Goal: Entertainment & Leisure: Browse casually

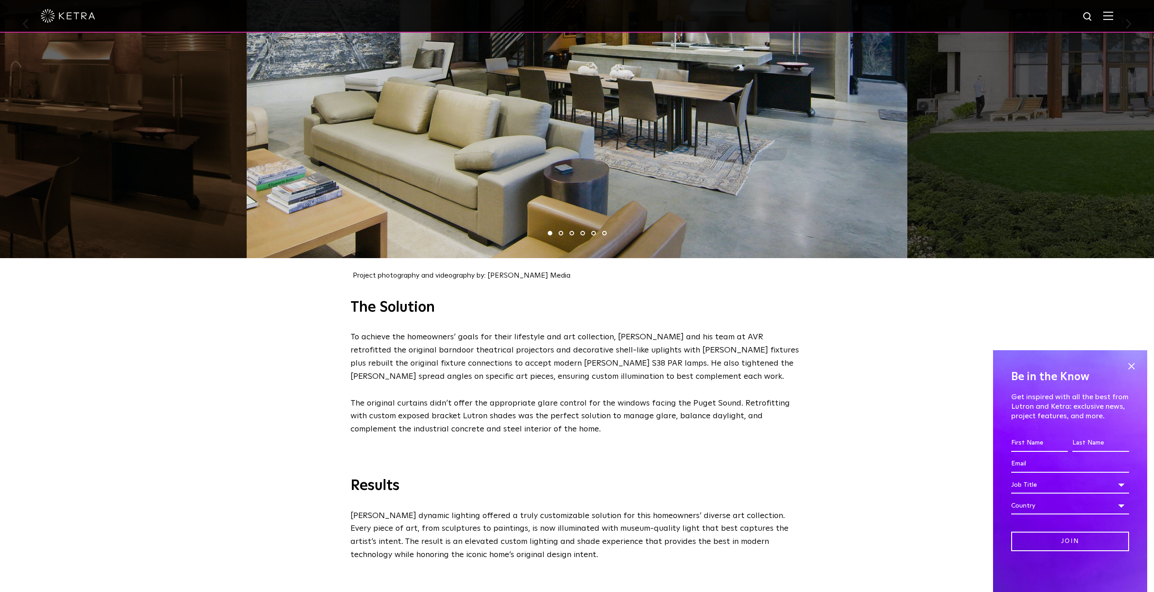
scroll to position [937, 0]
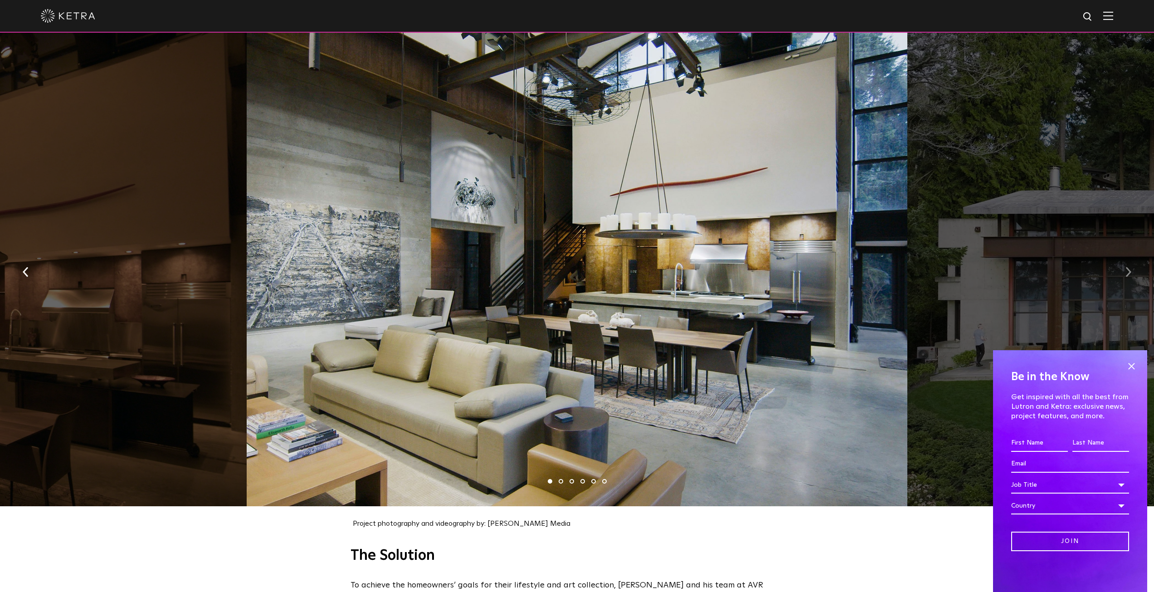
click at [1124, 276] on button "button" at bounding box center [1127, 271] width 19 height 31
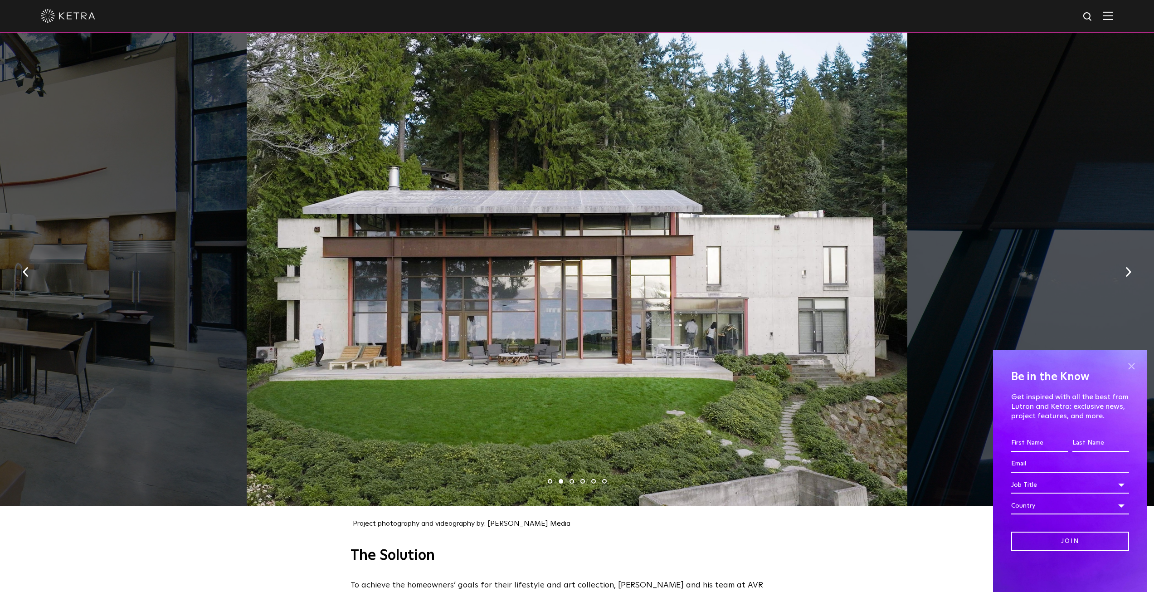
click at [1128, 361] on span at bounding box center [1131, 366] width 14 height 14
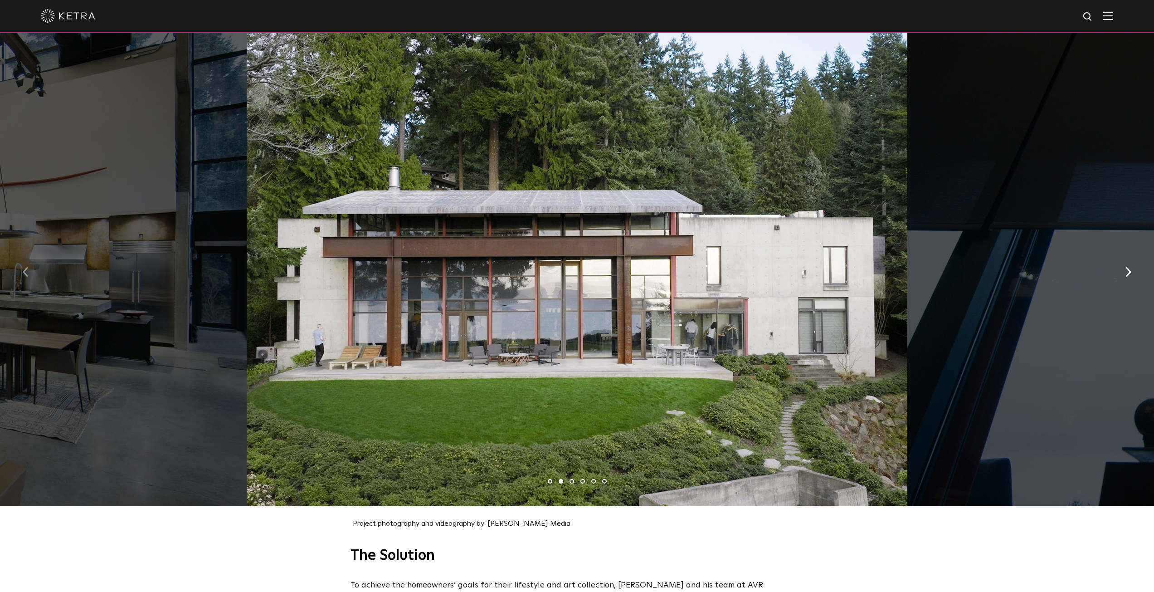
click at [22, 264] on button "button" at bounding box center [25, 271] width 19 height 31
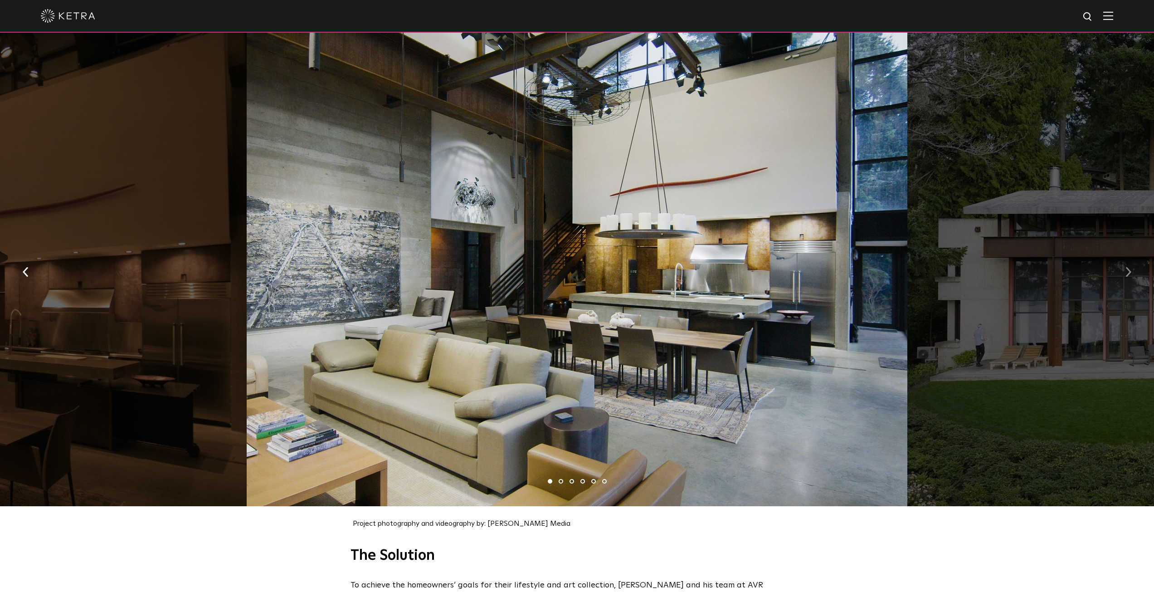
click at [1128, 267] on img "button" at bounding box center [1128, 272] width 6 height 10
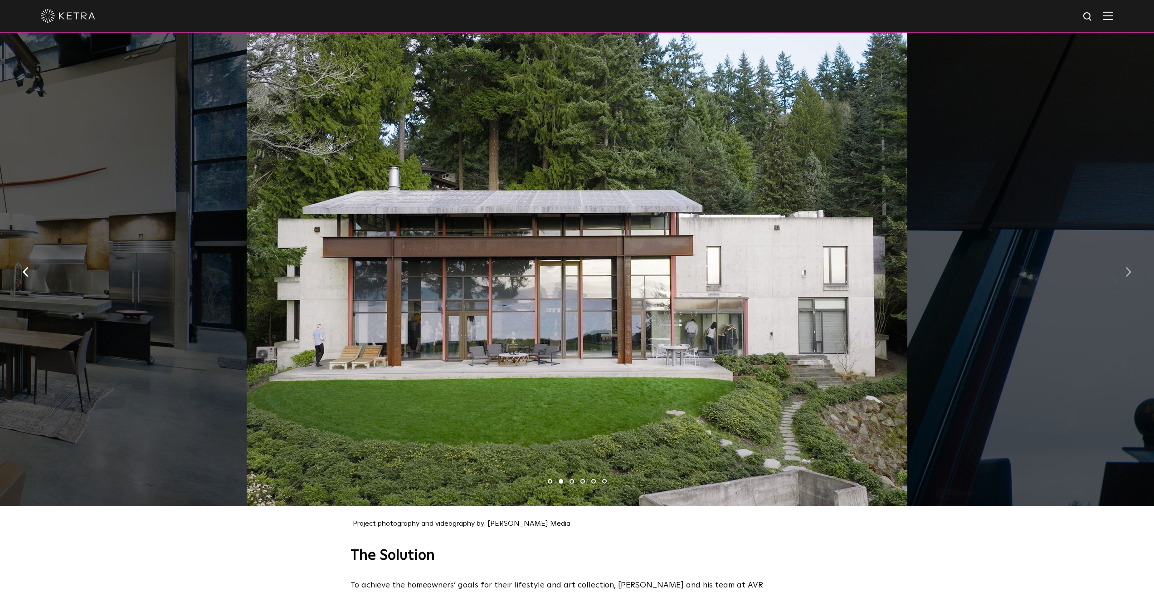
click at [1127, 267] on img "button" at bounding box center [1128, 272] width 6 height 10
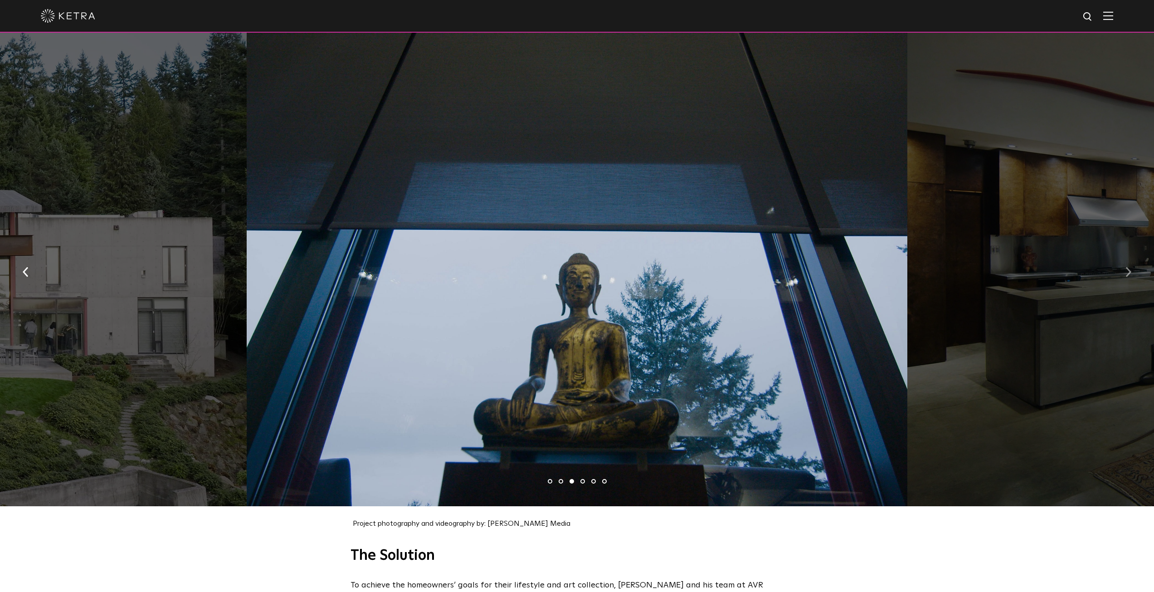
click at [1127, 267] on img "button" at bounding box center [1128, 272] width 6 height 10
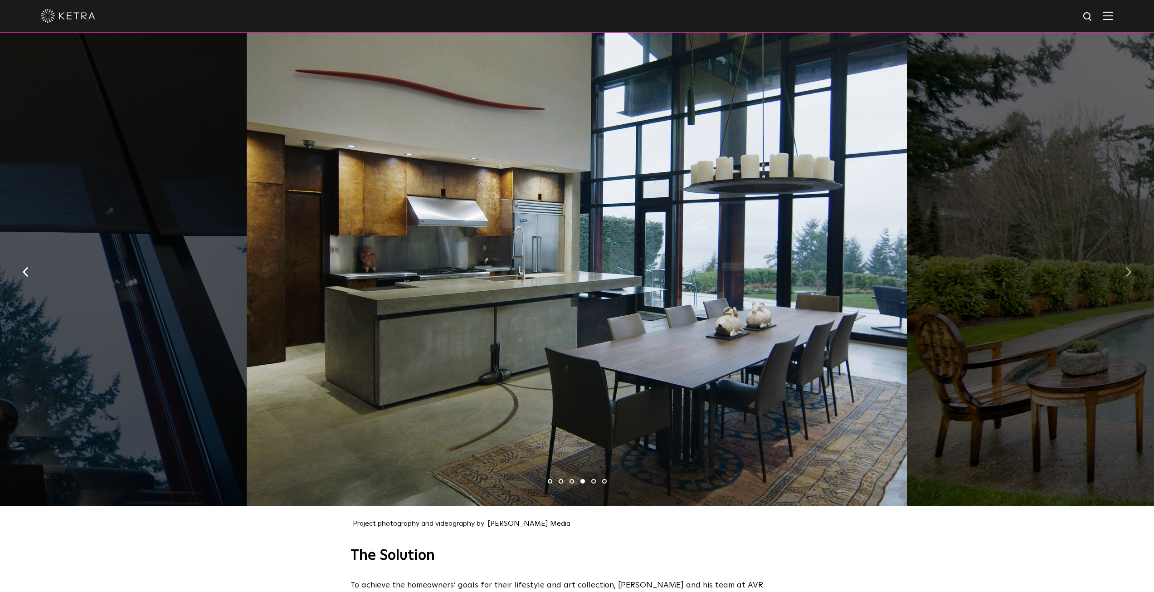
click at [1127, 267] on img "button" at bounding box center [1128, 272] width 6 height 10
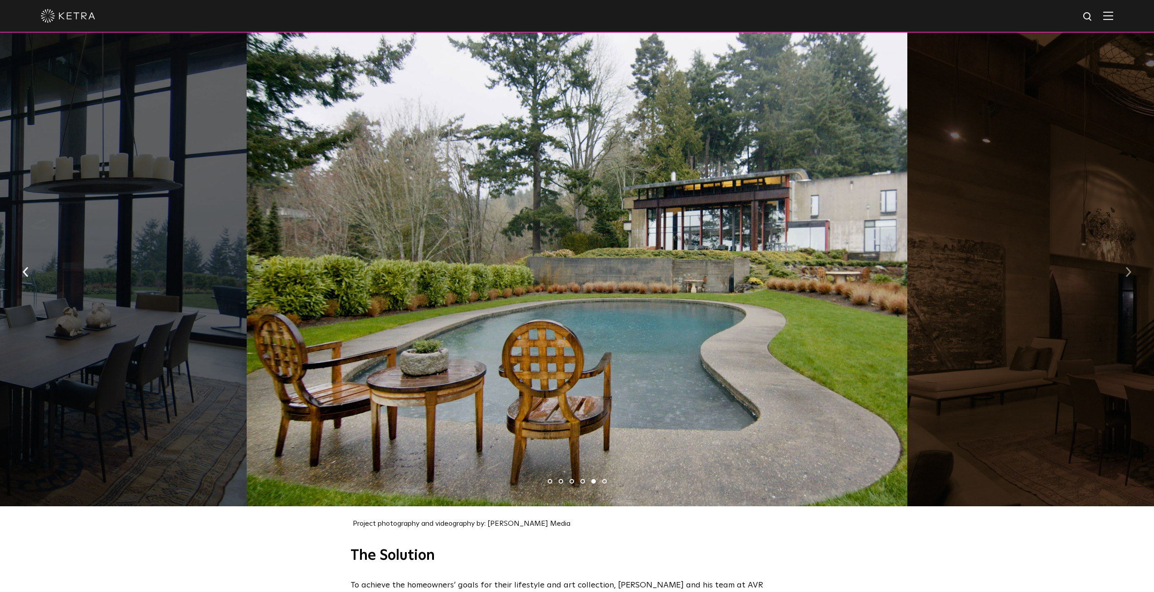
click at [1127, 267] on img "button" at bounding box center [1128, 272] width 6 height 10
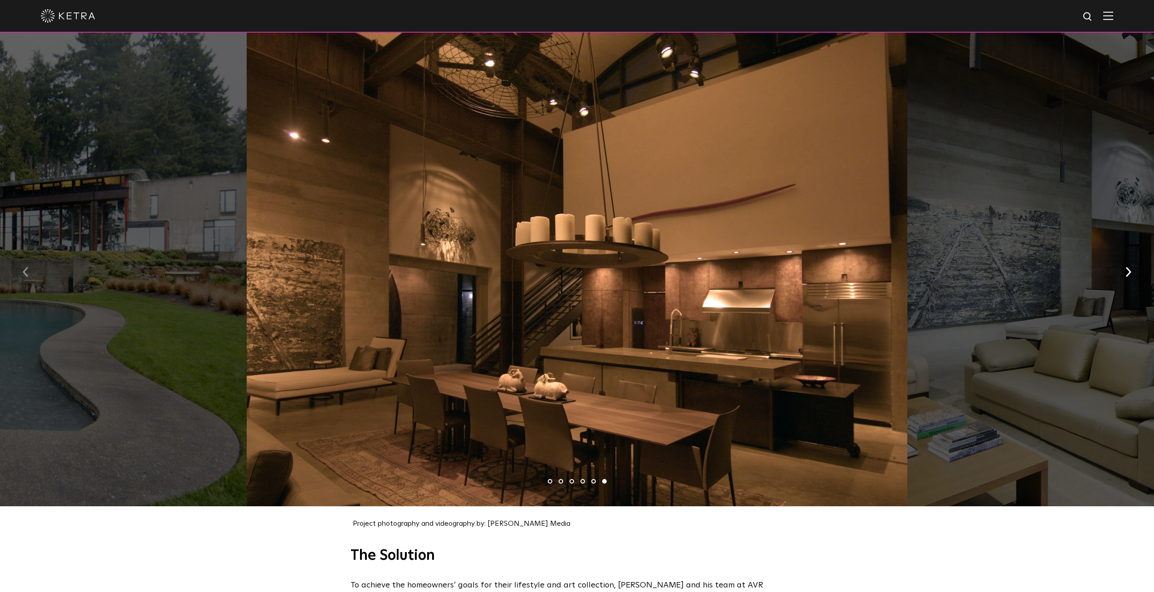
click at [29, 272] on button "button" at bounding box center [25, 271] width 19 height 31
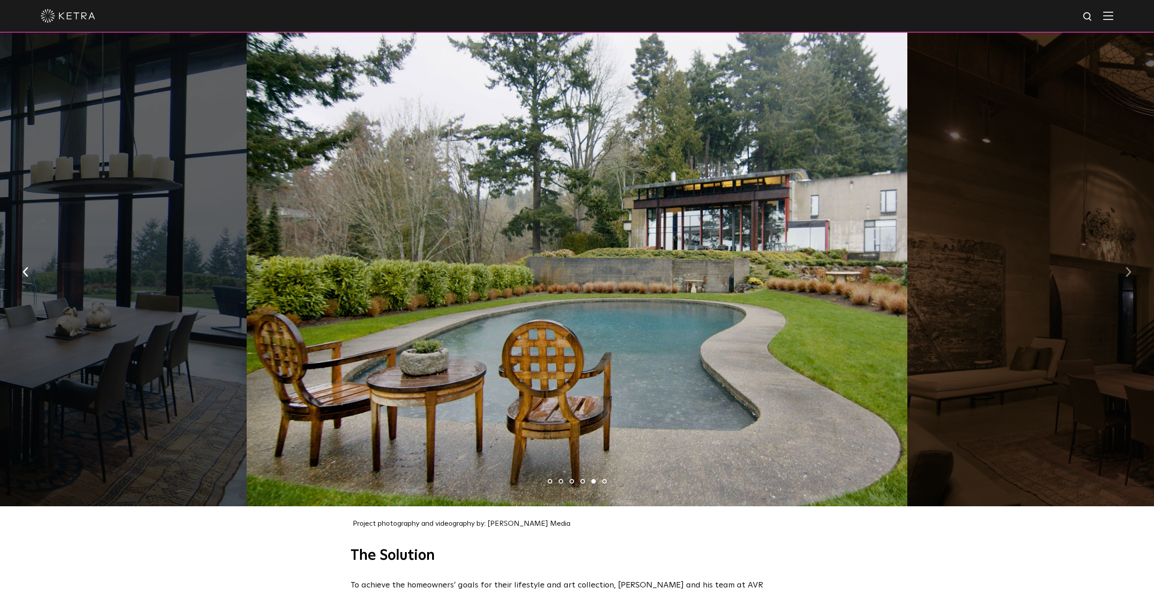
click at [1122, 272] on button "button" at bounding box center [1127, 271] width 19 height 31
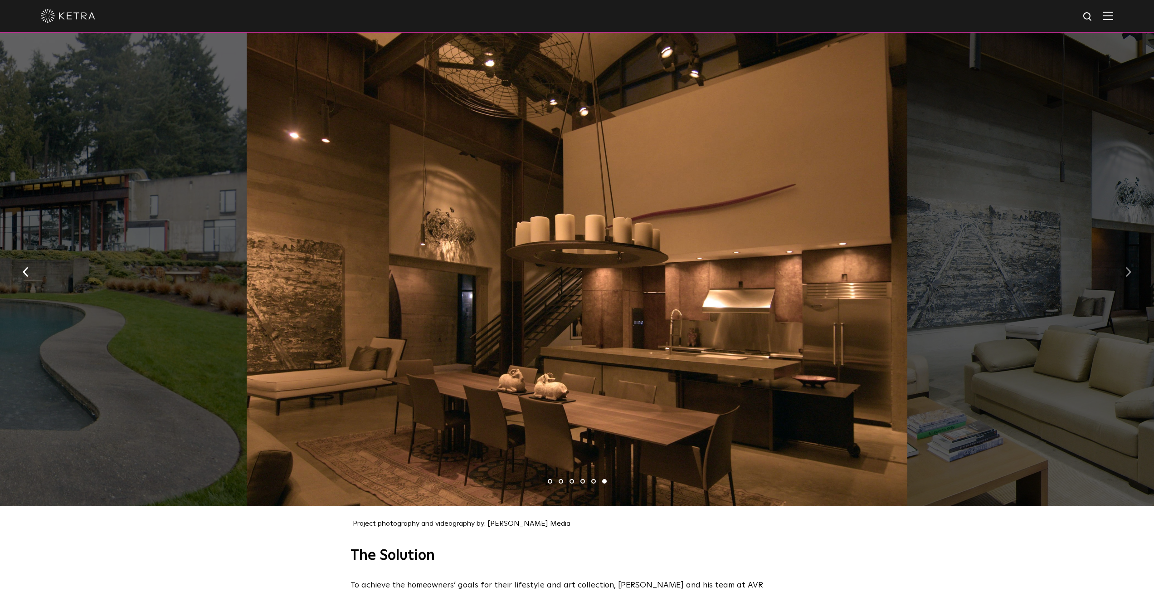
click at [1124, 267] on button "button" at bounding box center [1127, 271] width 19 height 31
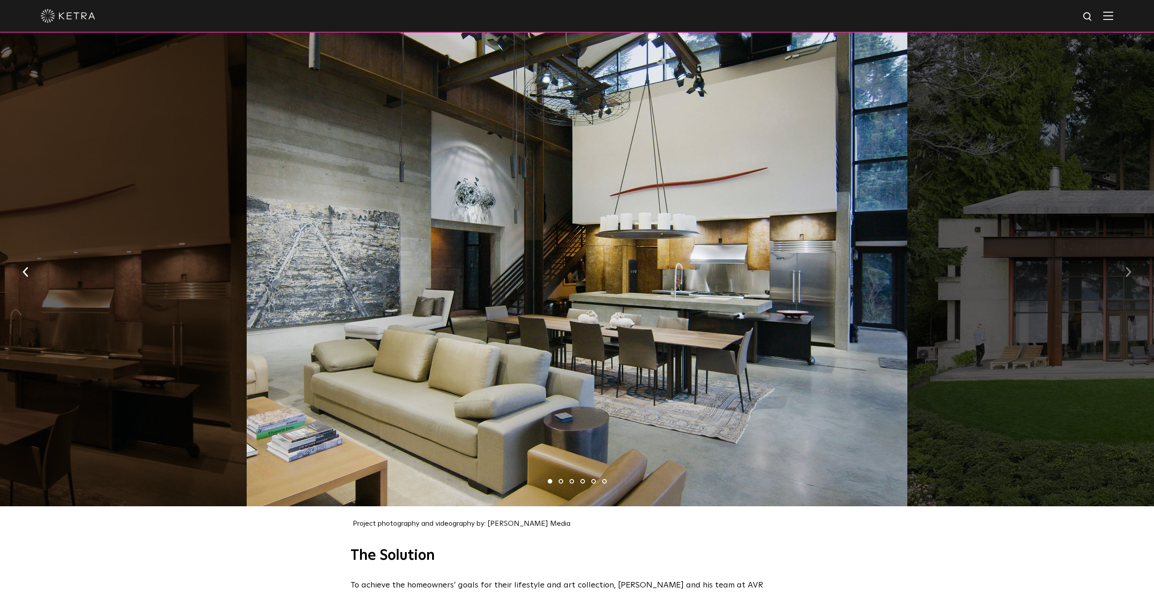
click at [1124, 267] on button "button" at bounding box center [1127, 271] width 19 height 31
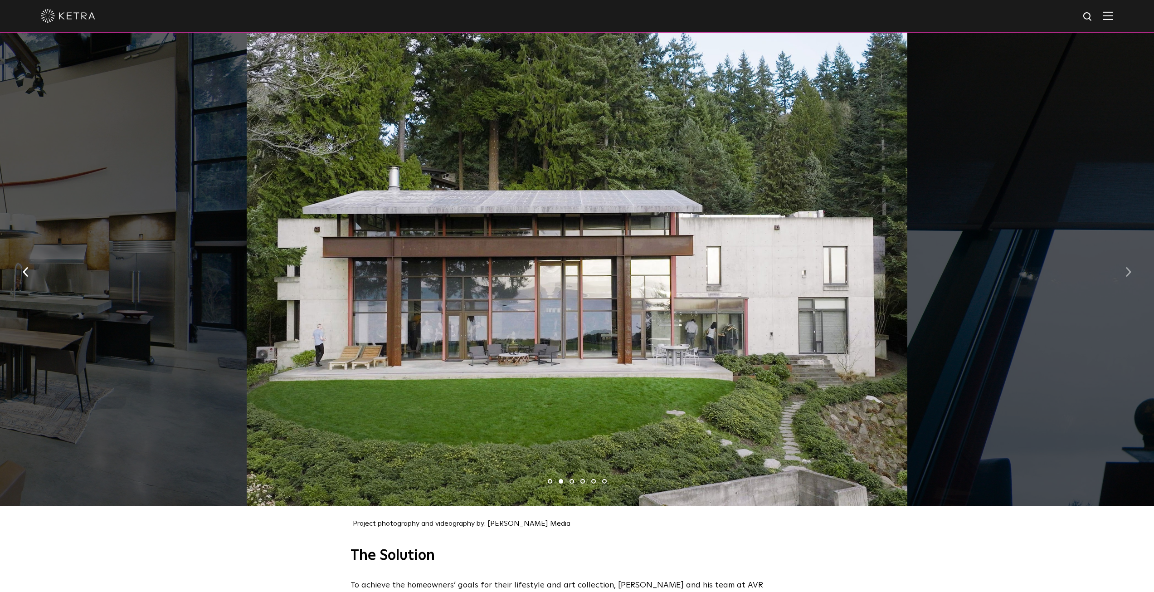
click at [1122, 264] on button "button" at bounding box center [1127, 271] width 19 height 31
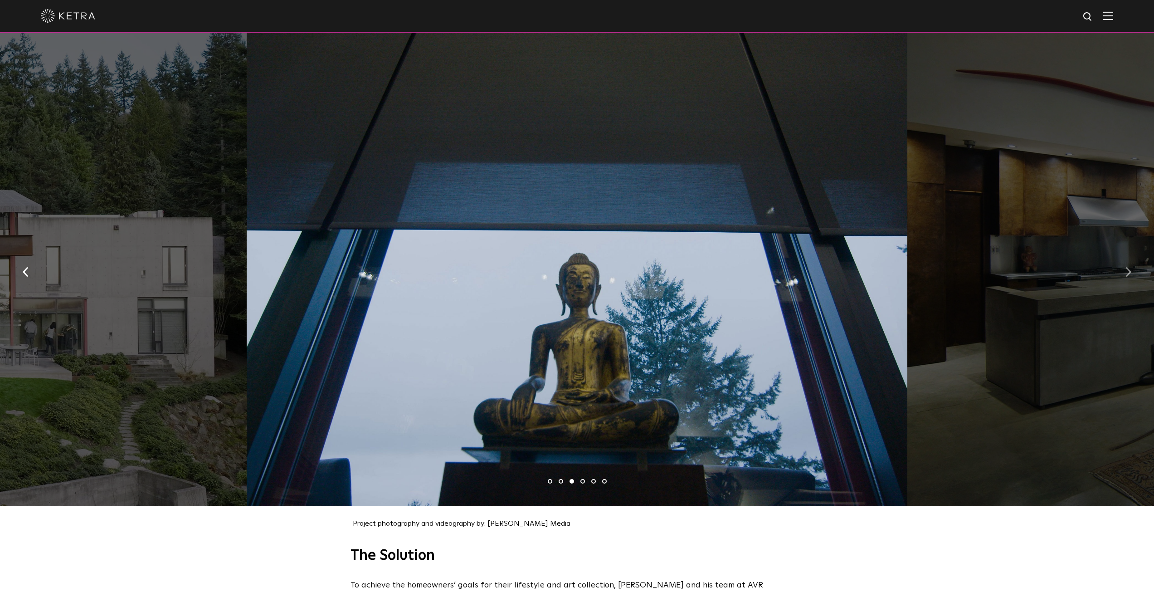
click at [1122, 265] on button "button" at bounding box center [1127, 271] width 19 height 31
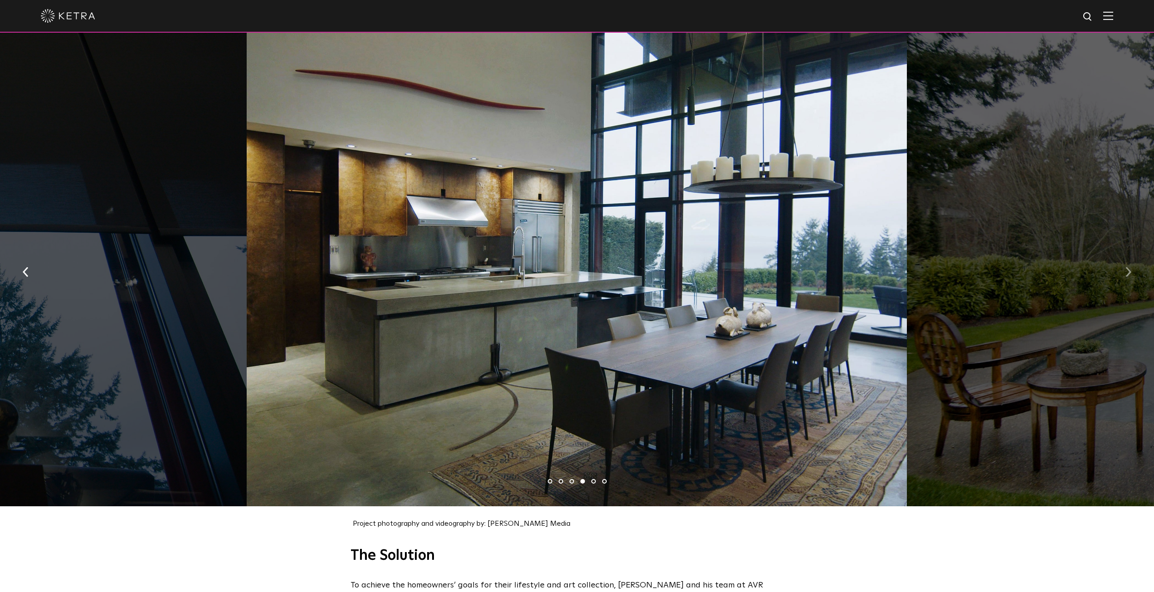
click at [1123, 266] on button "button" at bounding box center [1127, 271] width 19 height 31
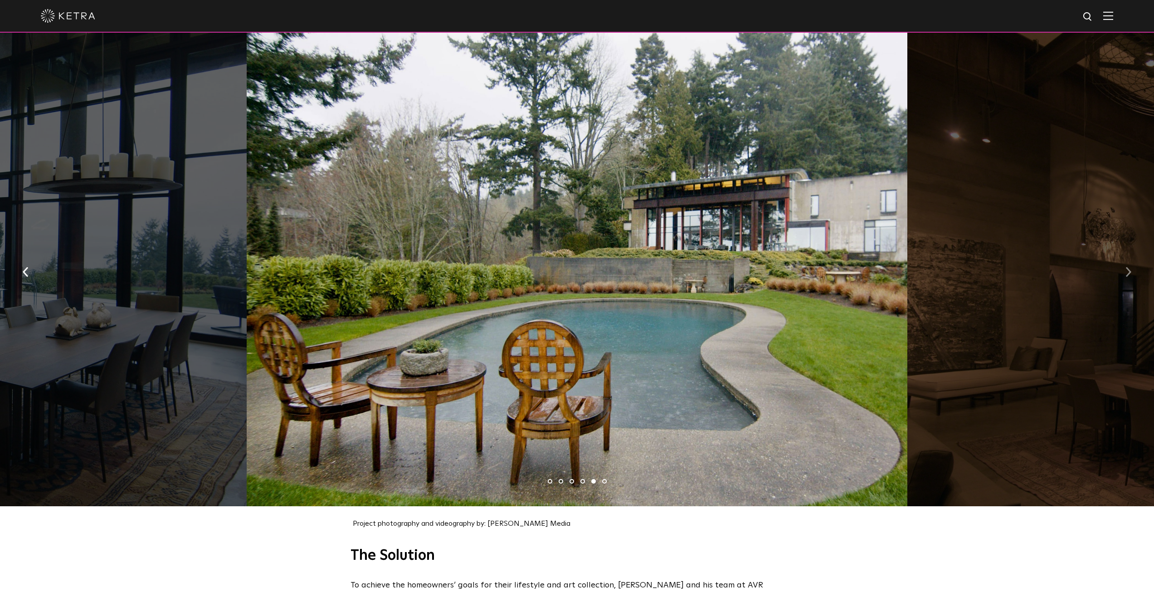
click at [1123, 266] on button "button" at bounding box center [1127, 271] width 19 height 31
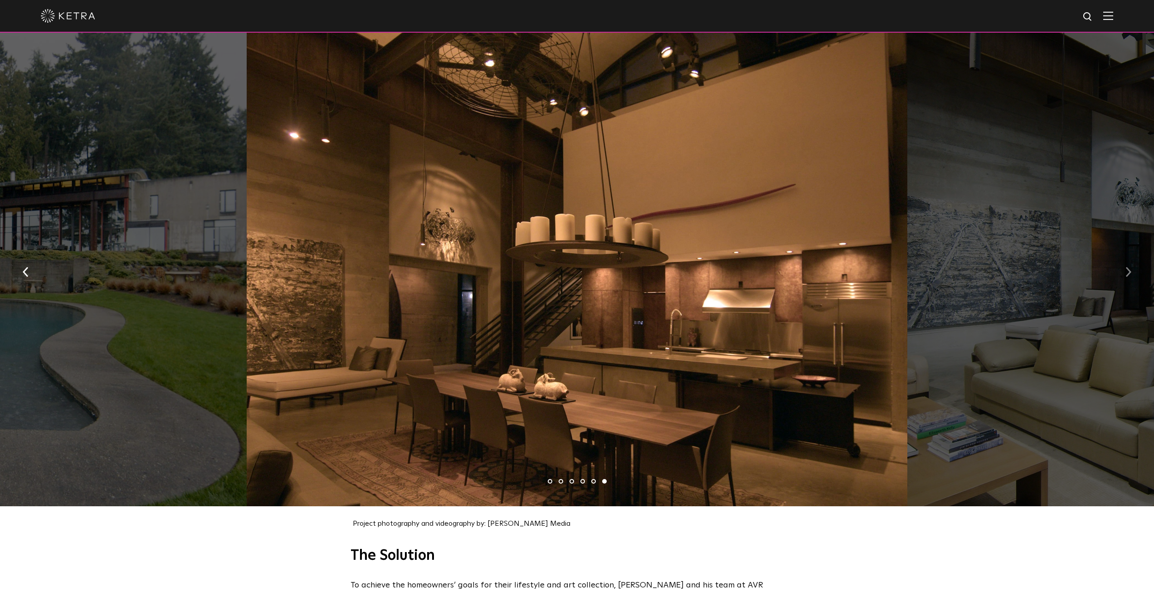
click at [1123, 266] on button "button" at bounding box center [1127, 271] width 19 height 31
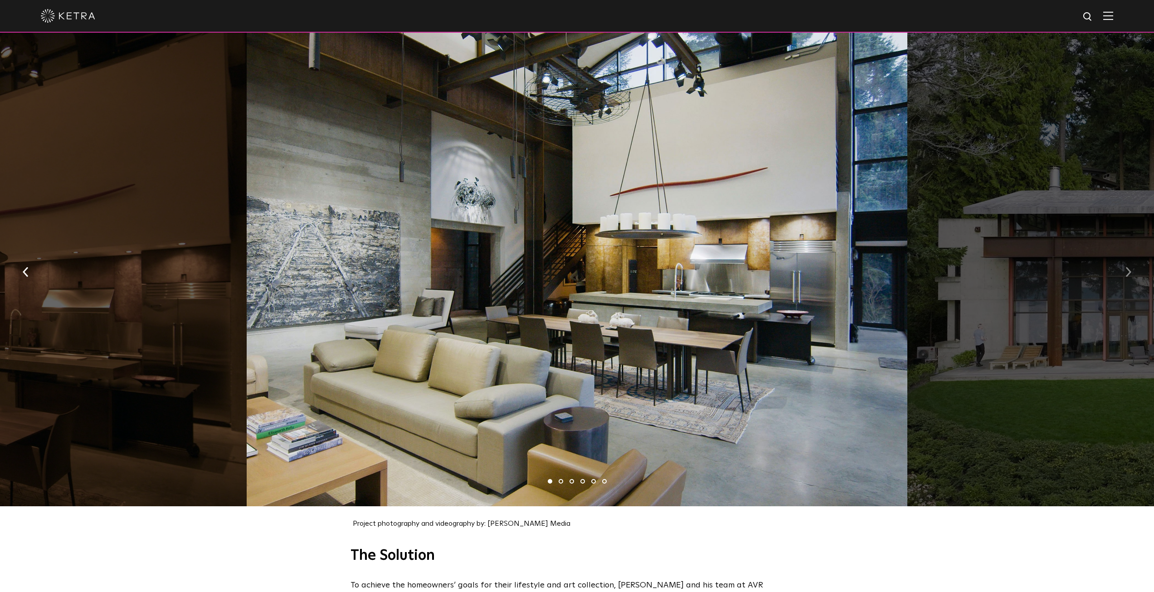
click at [1123, 266] on button "button" at bounding box center [1127, 271] width 19 height 31
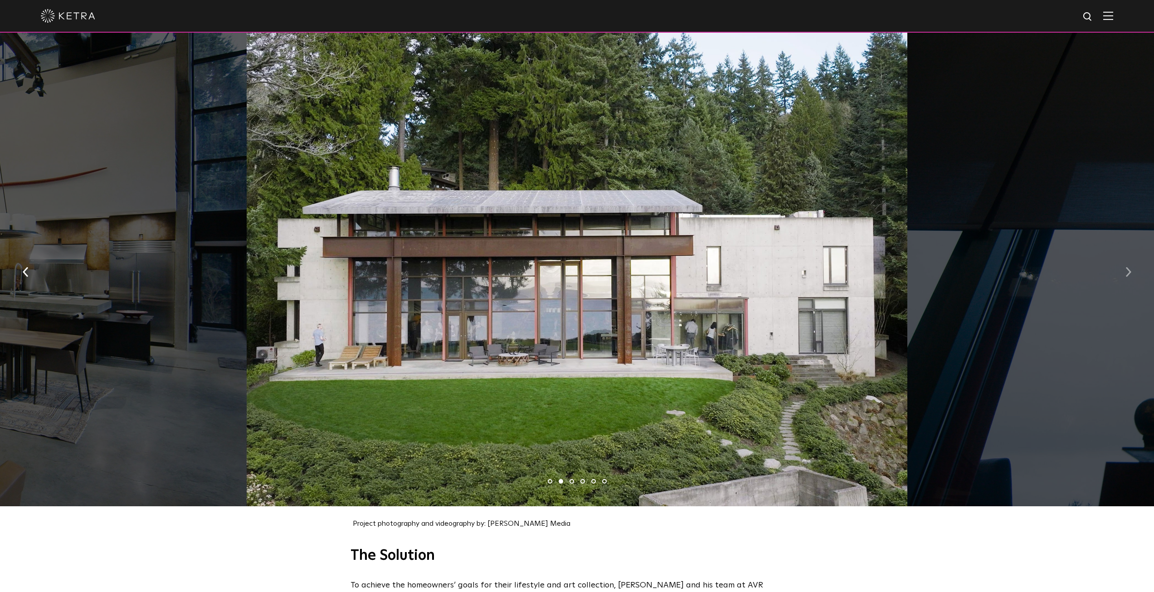
click at [1123, 266] on button "button" at bounding box center [1127, 271] width 19 height 31
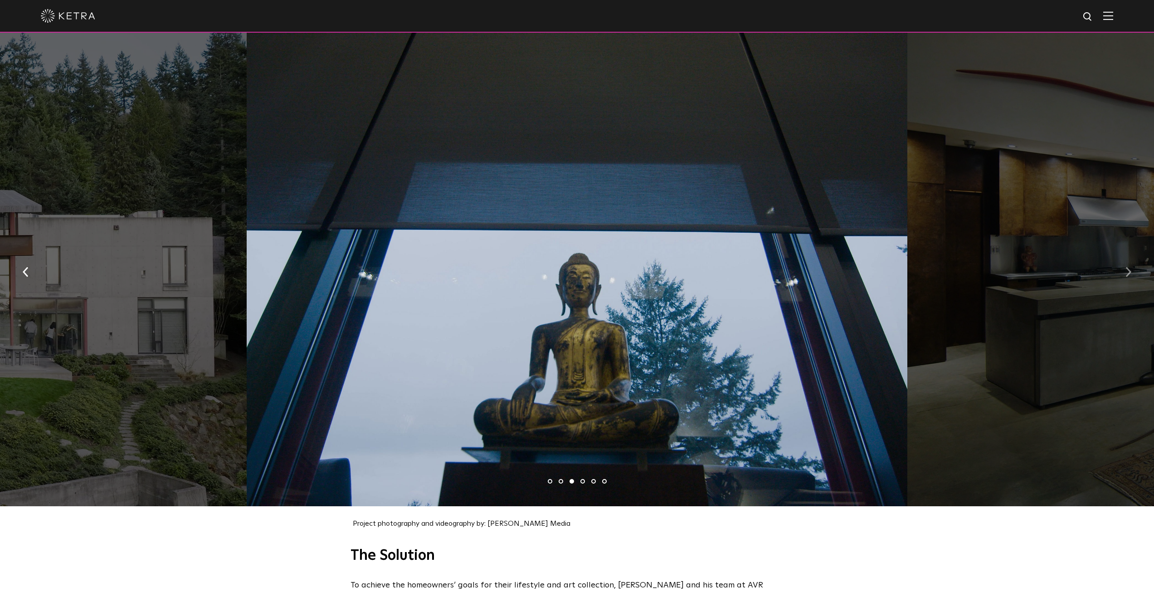
click at [1123, 266] on button "button" at bounding box center [1127, 271] width 19 height 31
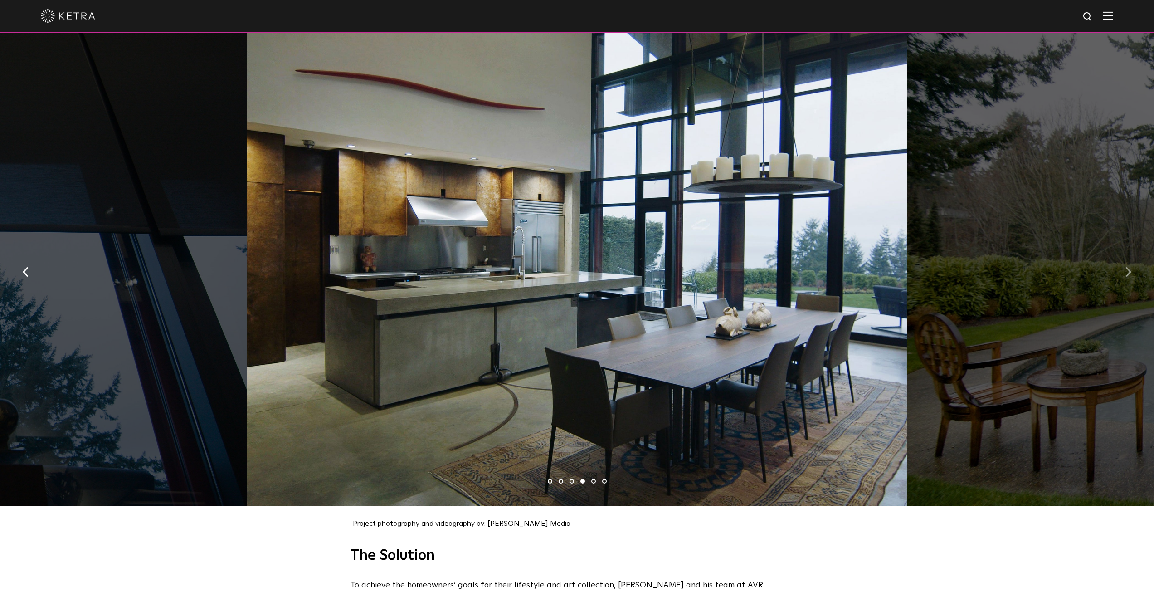
click at [1123, 266] on button "button" at bounding box center [1127, 271] width 19 height 31
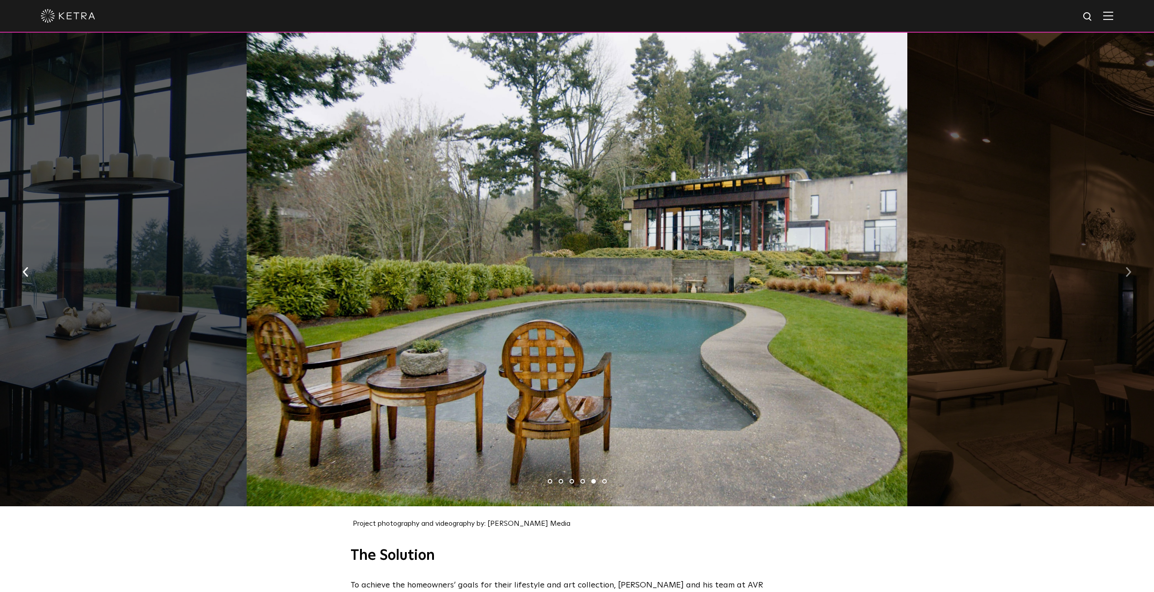
click at [1123, 265] on button "button" at bounding box center [1127, 271] width 19 height 31
